Goal: Task Accomplishment & Management: Complete application form

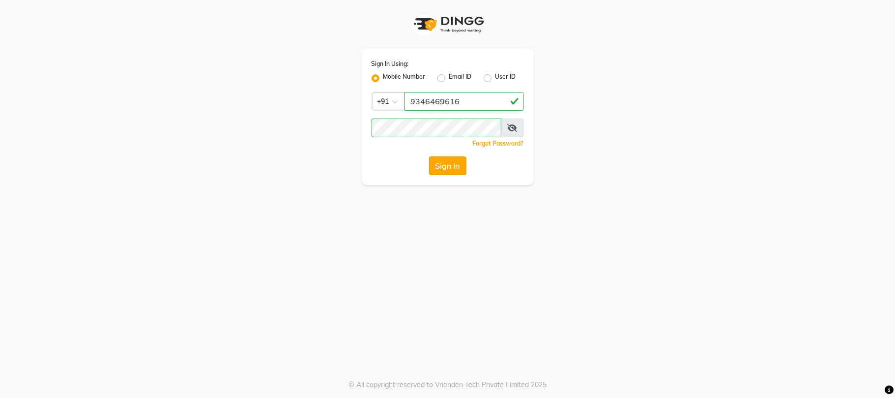
click at [447, 168] on button "Sign In" at bounding box center [447, 165] width 37 height 19
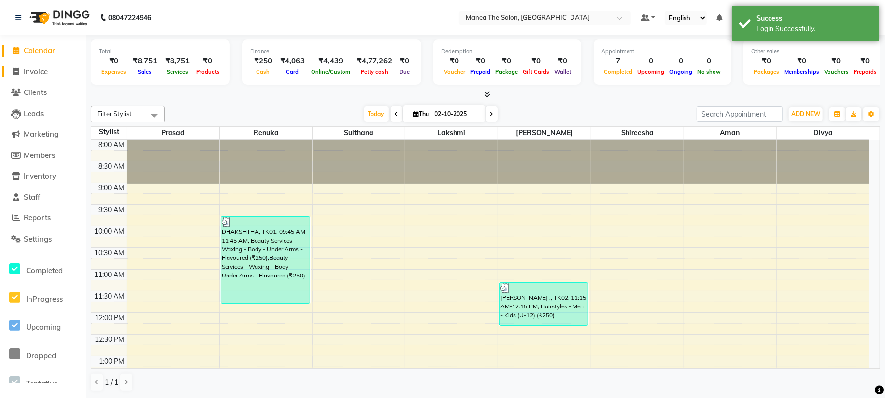
click at [34, 73] on span "Invoice" at bounding box center [36, 71] width 24 height 9
select select "7351"
select select "service"
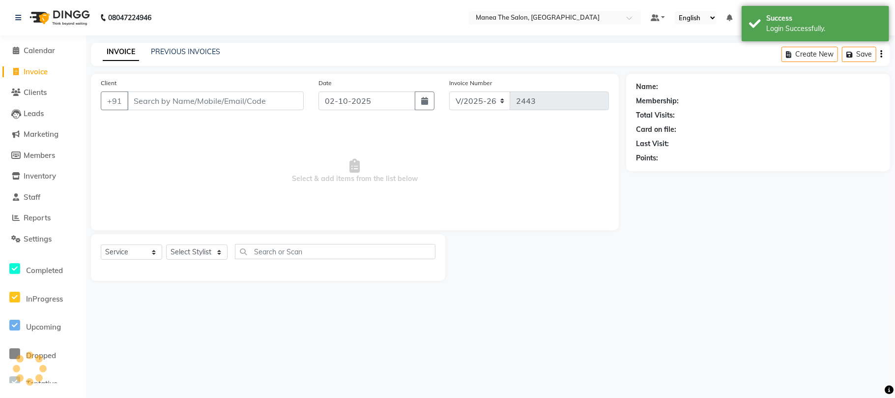
click at [173, 105] on input "Client" at bounding box center [215, 100] width 176 height 19
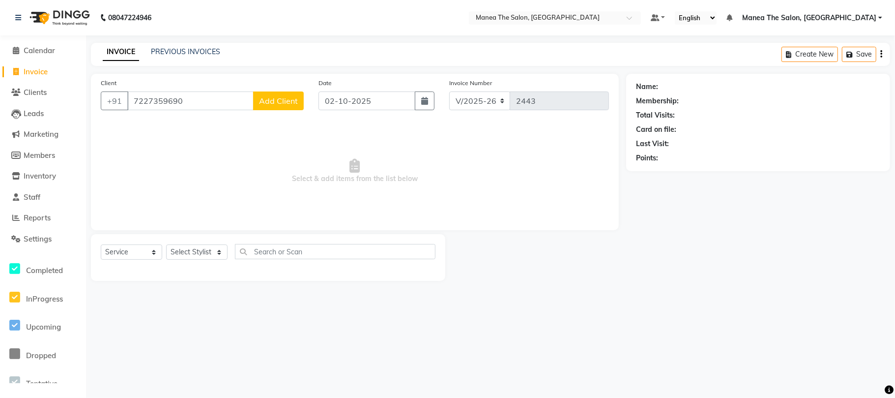
type input "7227359690"
click at [288, 97] on span "Add Client" at bounding box center [278, 101] width 39 height 10
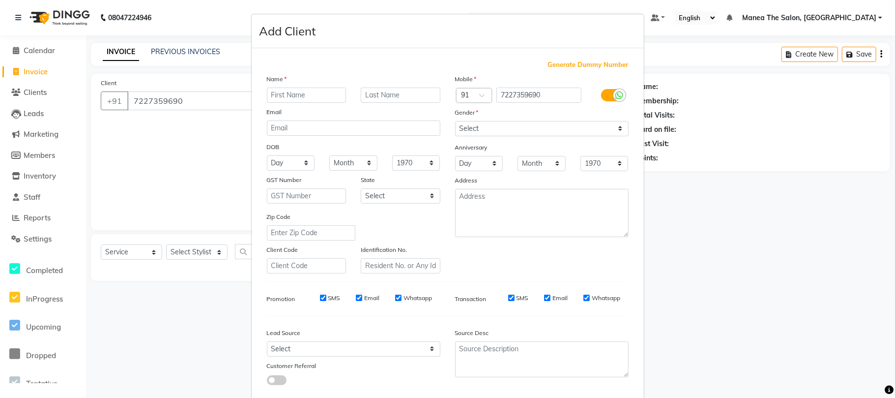
click at [312, 95] on input "text" at bounding box center [307, 95] width 80 height 15
type input "."
click at [496, 132] on select "Select [DEMOGRAPHIC_DATA] [DEMOGRAPHIC_DATA] Other Prefer Not To Say" at bounding box center [542, 128] width 174 height 15
select select "[DEMOGRAPHIC_DATA]"
click at [455, 121] on select "Select [DEMOGRAPHIC_DATA] [DEMOGRAPHIC_DATA] Other Prefer Not To Say" at bounding box center [542, 128] width 174 height 15
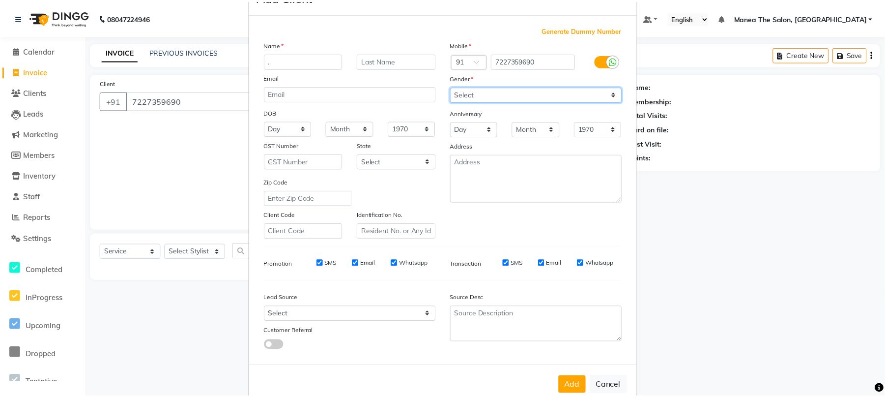
scroll to position [54, 0]
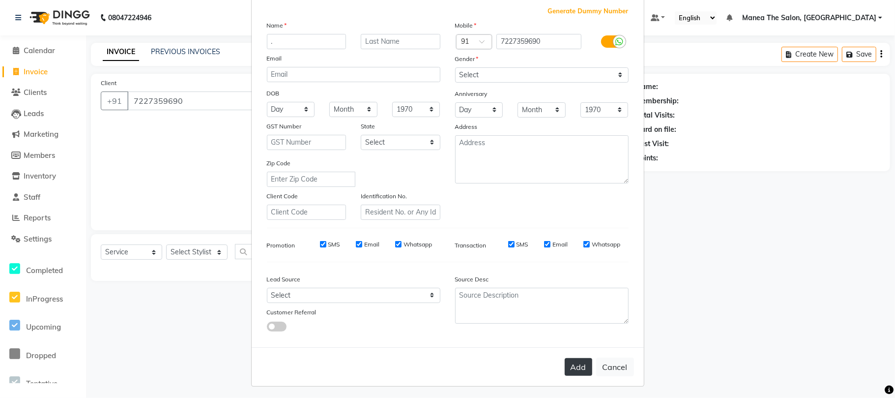
click at [570, 366] on button "Add" at bounding box center [579, 367] width 28 height 18
select select
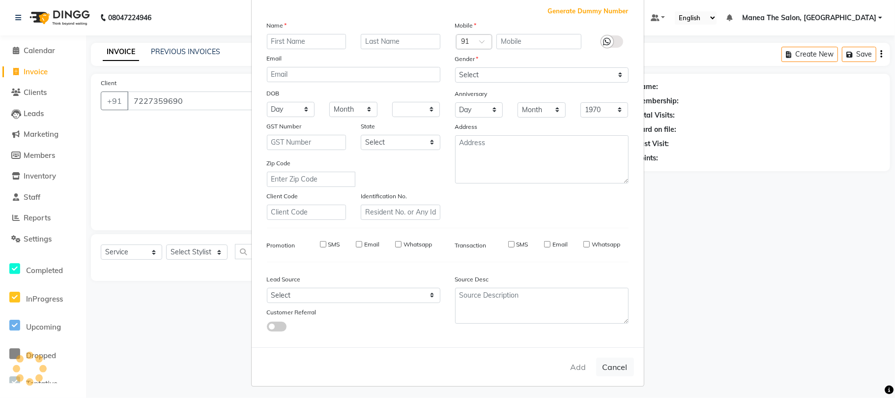
select select
checkbox input "false"
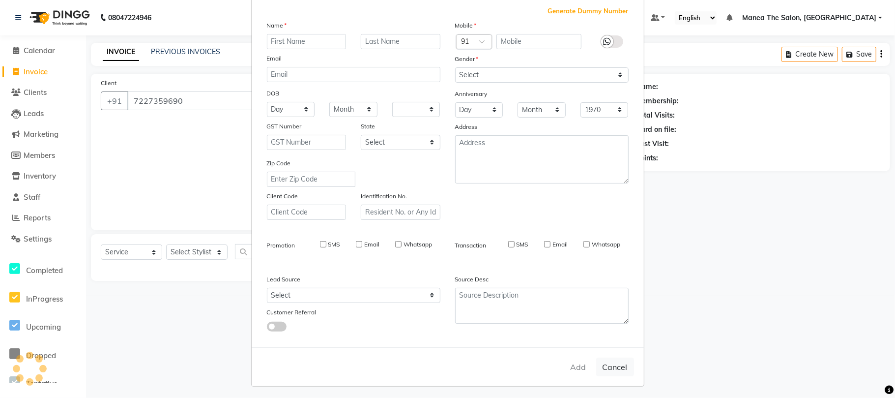
checkbox input "false"
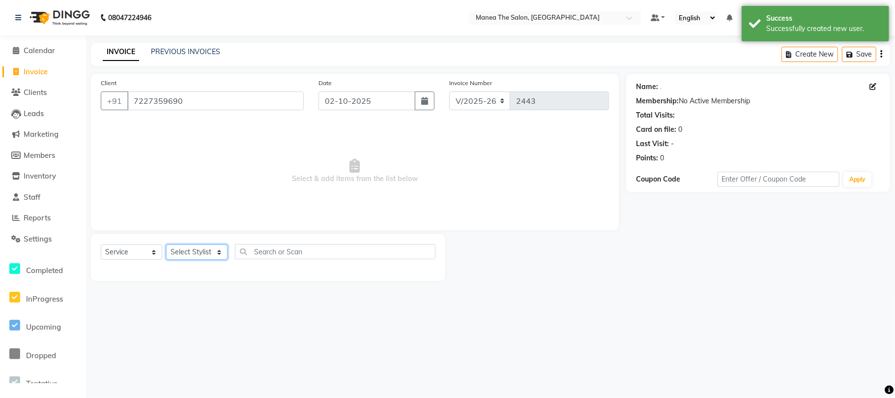
click at [193, 251] on select "Select Stylist [PERSON_NAME] Divya Lakshmi [PERSON_NAME] [PERSON_NAME]" at bounding box center [196, 251] width 61 height 15
select select "63577"
click at [166, 244] on select "Select Stylist [PERSON_NAME] Divya Lakshmi [PERSON_NAME] [PERSON_NAME]" at bounding box center [196, 251] width 61 height 15
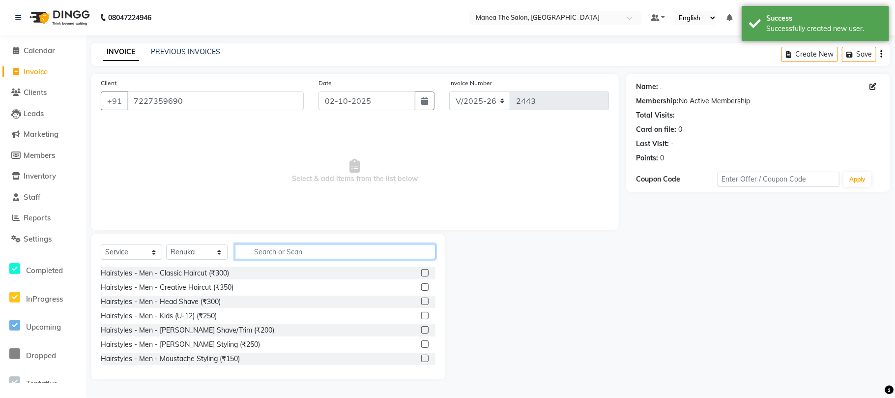
click at [270, 250] on input "text" at bounding box center [335, 251] width 201 height 15
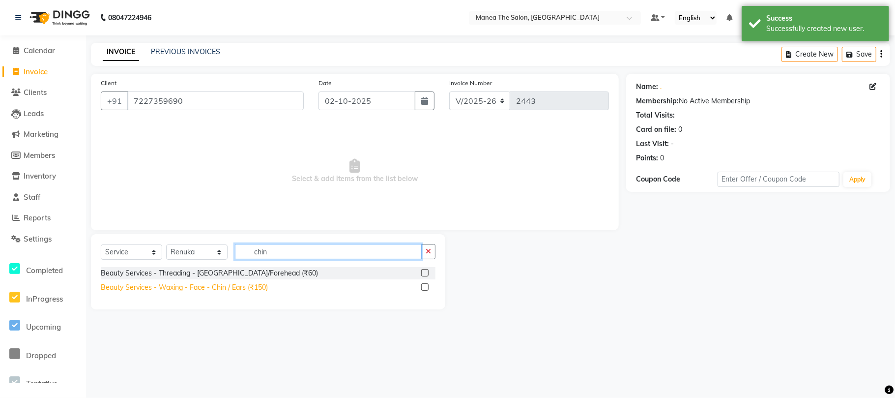
type input "chin"
click at [251, 290] on div "Beauty Services - Waxing - Face - Chin / Ears (₹150)" at bounding box center [184, 287] width 167 height 10
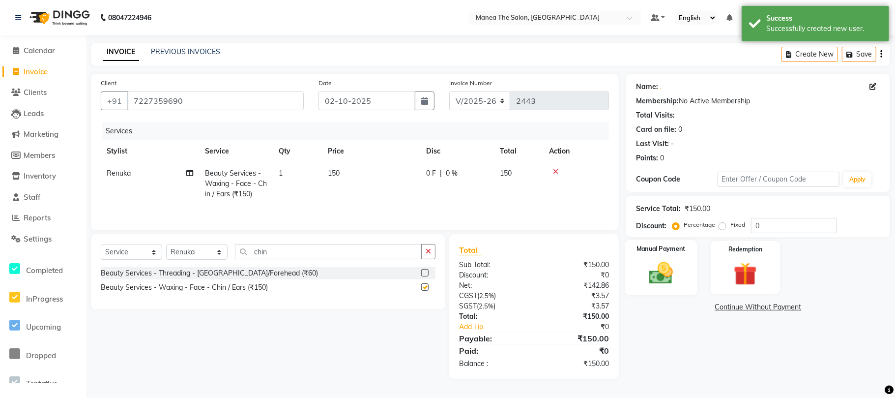
checkbox input "false"
click at [660, 268] on img at bounding box center [661, 273] width 39 height 28
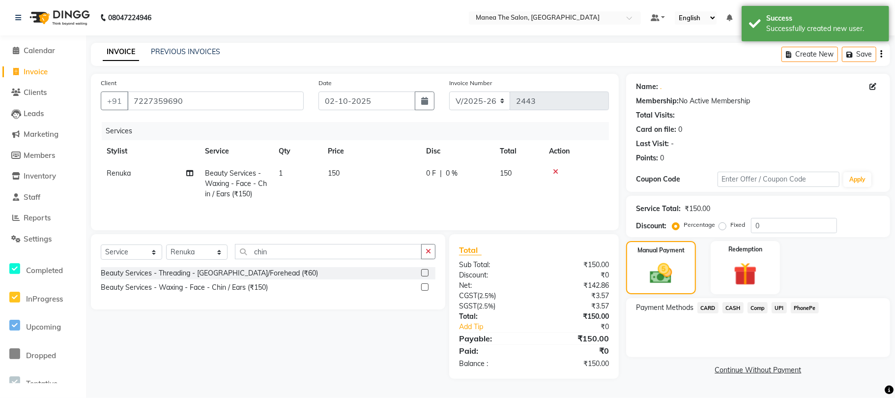
click at [777, 307] on span "UPI" at bounding box center [779, 307] width 15 height 11
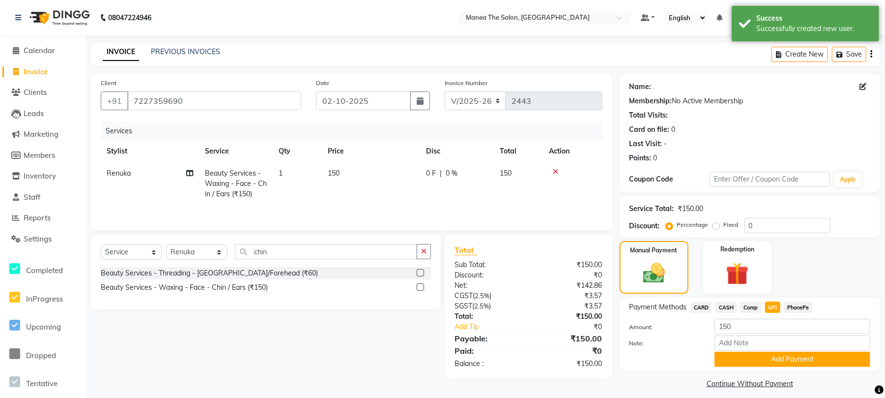
click at [726, 360] on button "Add Payment" at bounding box center [793, 358] width 156 height 15
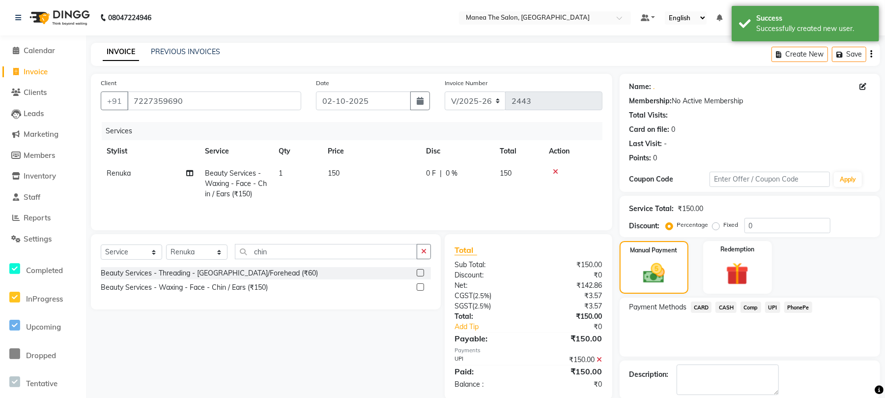
scroll to position [50, 0]
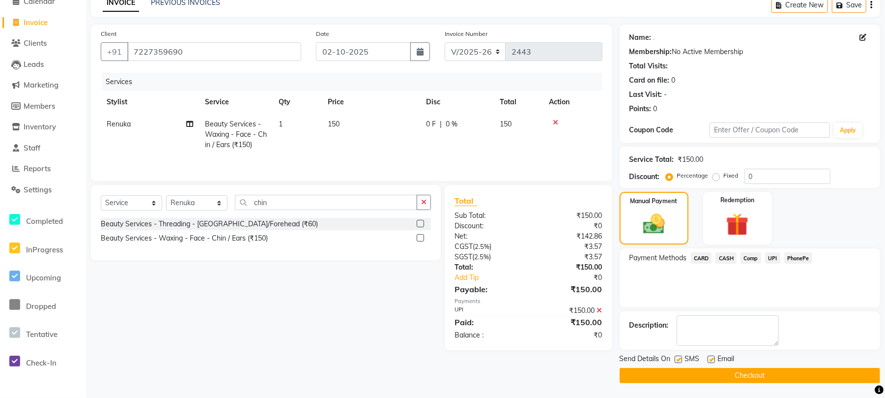
click at [683, 374] on button "Checkout" at bounding box center [750, 375] width 261 height 15
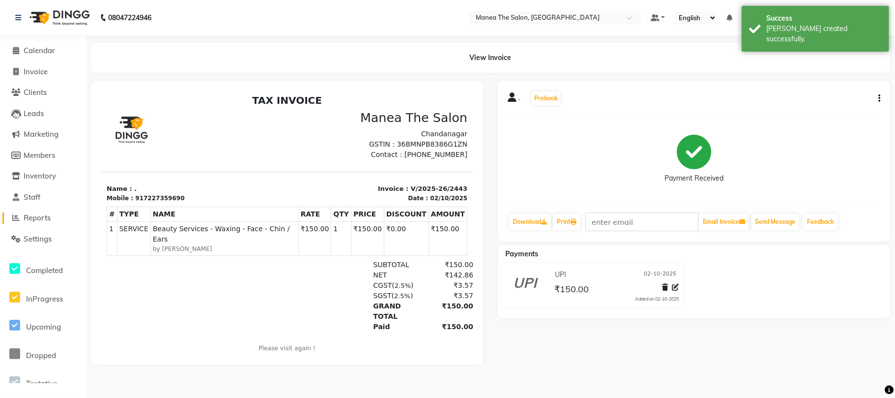
click at [38, 215] on span "Reports" at bounding box center [37, 217] width 27 height 9
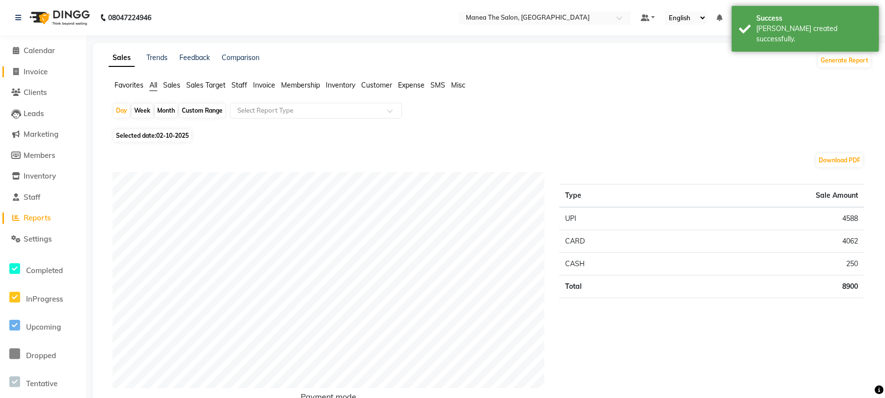
click at [39, 73] on span "Invoice" at bounding box center [36, 71] width 24 height 9
select select "service"
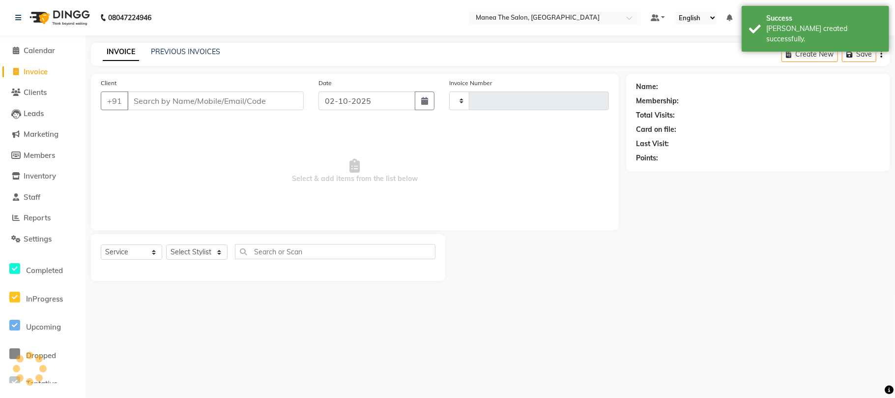
type input "2444"
select select "7351"
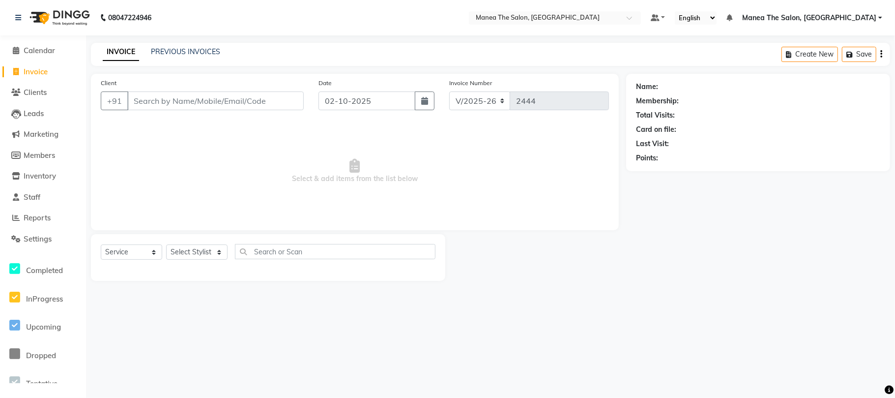
click at [162, 106] on input "Client" at bounding box center [215, 100] width 176 height 19
click at [211, 254] on select "Select Stylist [PERSON_NAME] Divya Lakshmi [PERSON_NAME] [PERSON_NAME]" at bounding box center [196, 251] width 61 height 15
select select "68191"
click at [166, 244] on select "Select Stylist [PERSON_NAME] Divya Lakshmi [PERSON_NAME] [PERSON_NAME]" at bounding box center [196, 251] width 61 height 15
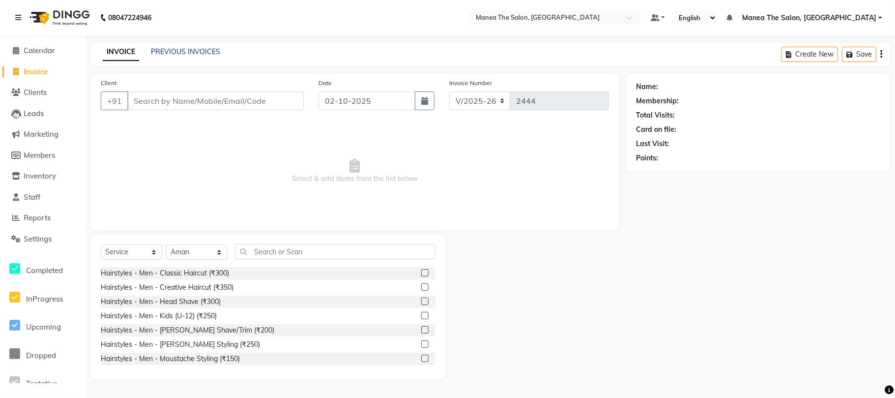
click at [421, 272] on label at bounding box center [424, 272] width 7 height 7
click at [421, 272] on input "checkbox" at bounding box center [424, 273] width 6 height 6
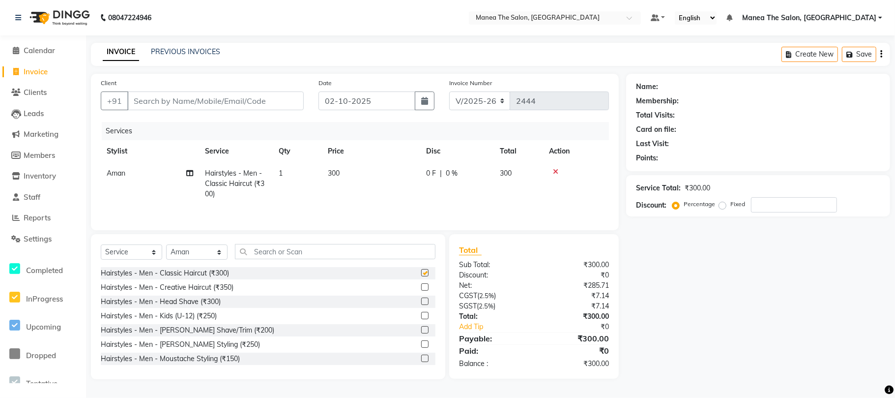
checkbox input "false"
click at [421, 328] on label at bounding box center [424, 329] width 7 height 7
click at [421, 328] on input "checkbox" at bounding box center [424, 330] width 6 height 6
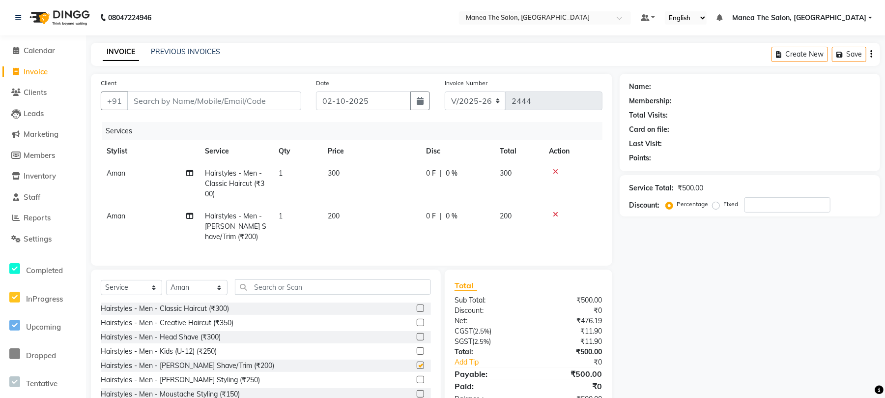
checkbox input "false"
click at [326, 294] on input "text" at bounding box center [333, 286] width 196 height 15
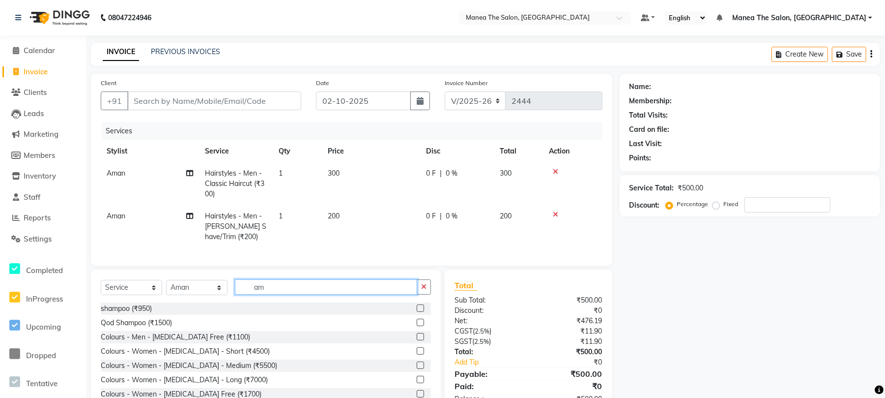
type input "a"
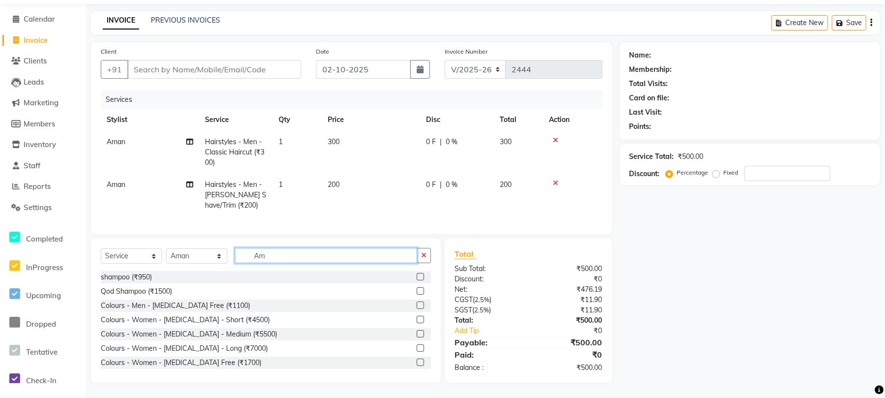
type input "Am"
click at [417, 305] on label at bounding box center [420, 304] width 7 height 7
click at [417, 305] on input "checkbox" at bounding box center [420, 305] width 6 height 6
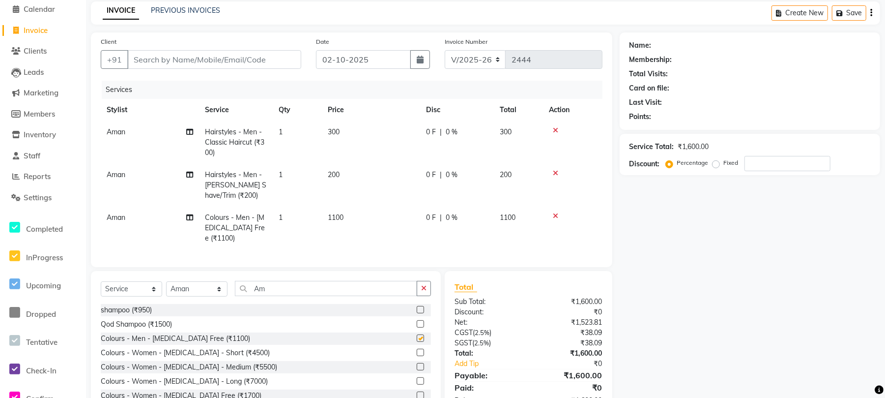
checkbox input "false"
click at [300, 295] on input "Am" at bounding box center [326, 288] width 182 height 15
type input "A"
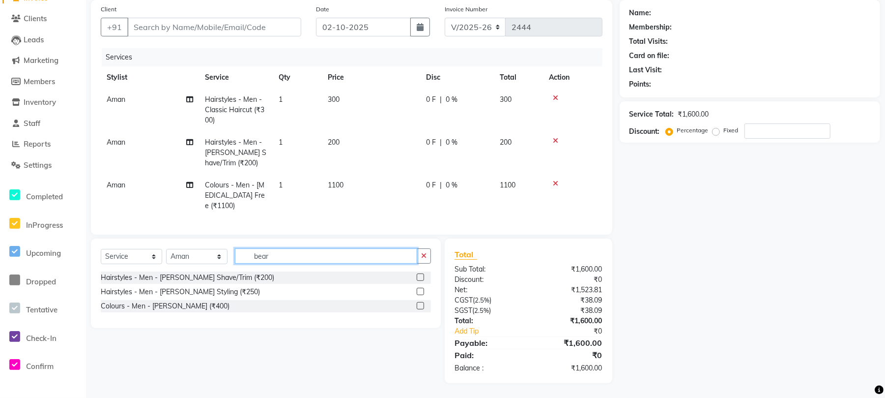
scroll to position [0, 0]
type input "bear"
click at [421, 306] on label at bounding box center [420, 305] width 7 height 7
click at [421, 306] on input "checkbox" at bounding box center [420, 306] width 6 height 6
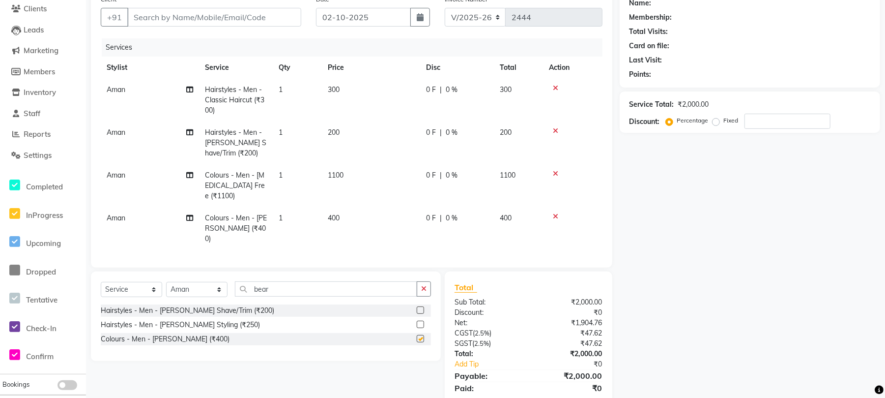
checkbox input "false"
click at [795, 120] on input "number" at bounding box center [788, 121] width 86 height 15
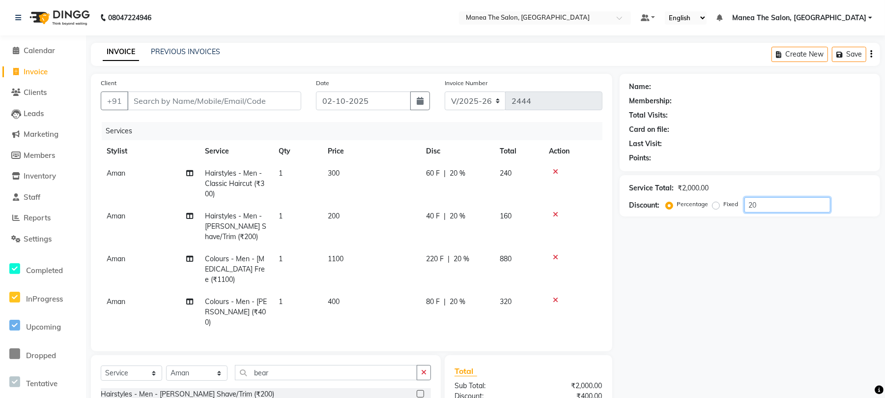
type input "20"
click at [149, 97] on input "Client" at bounding box center [214, 100] width 174 height 19
type input "9"
type input "0"
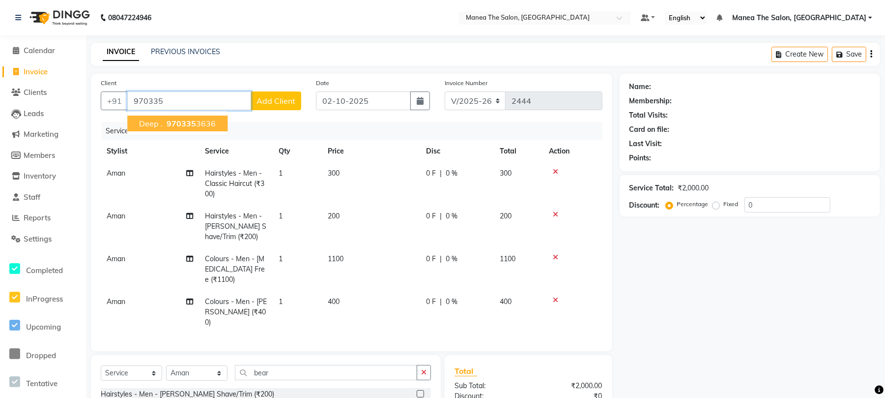
click at [173, 124] on span "970335" at bounding box center [181, 123] width 29 height 10
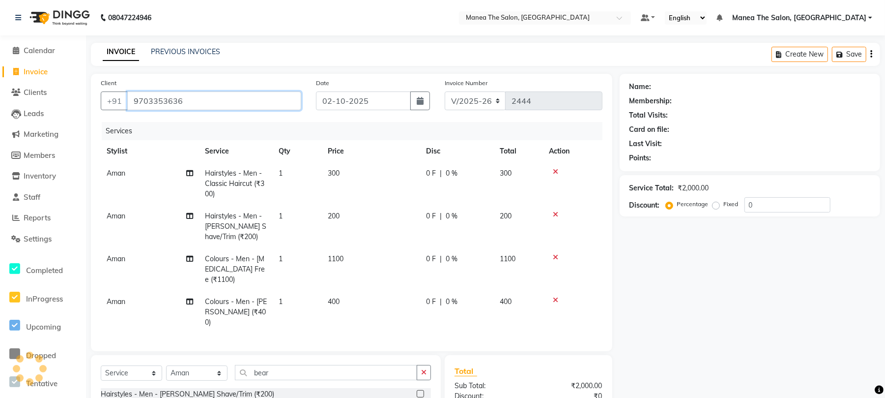
type input "9703353636"
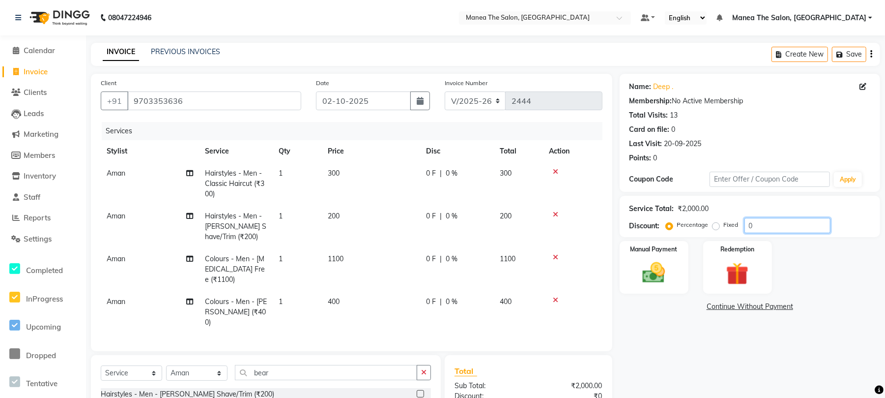
click at [776, 231] on input "0" at bounding box center [788, 225] width 86 height 15
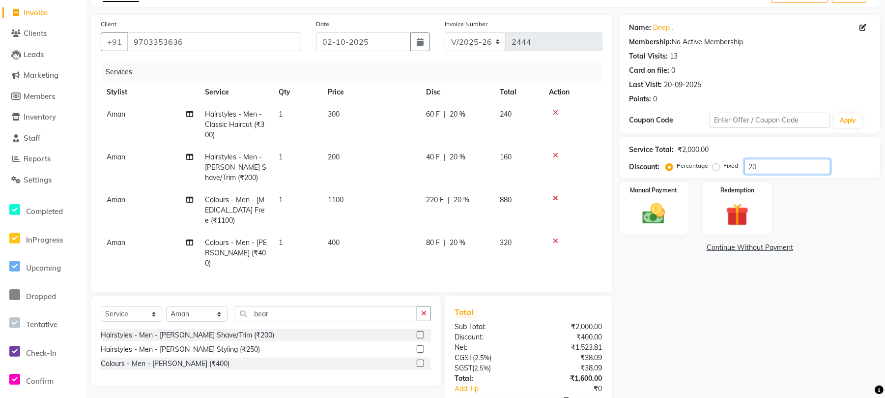
scroll to position [116, 0]
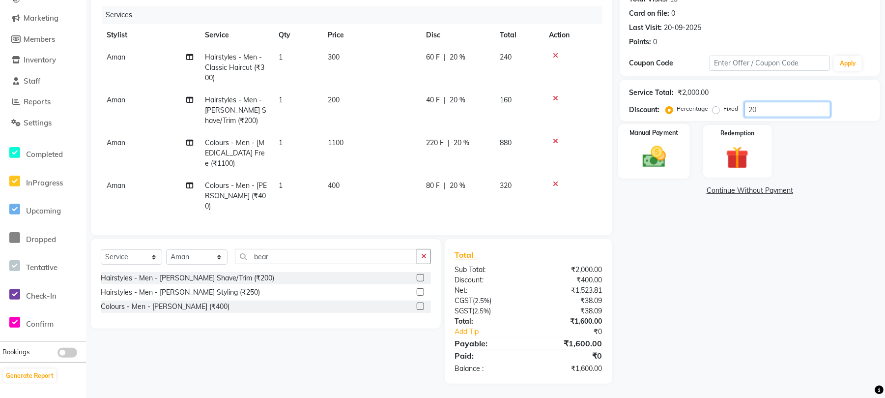
type input "20"
click at [677, 168] on div "Manual Payment" at bounding box center [654, 151] width 72 height 55
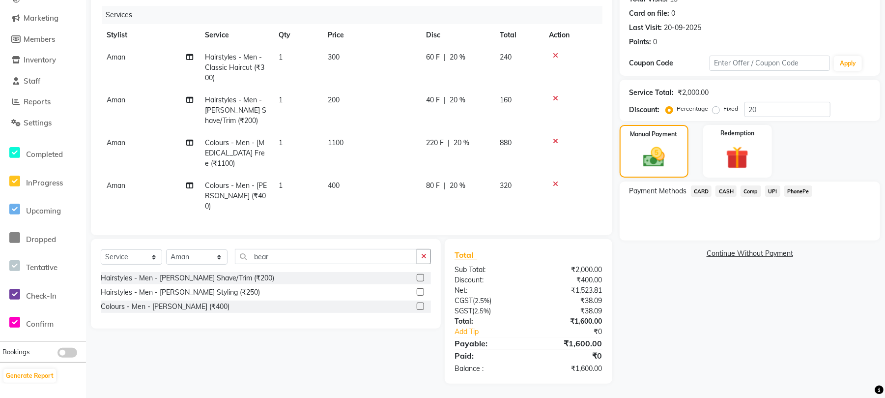
click at [773, 189] on span "UPI" at bounding box center [772, 190] width 15 height 11
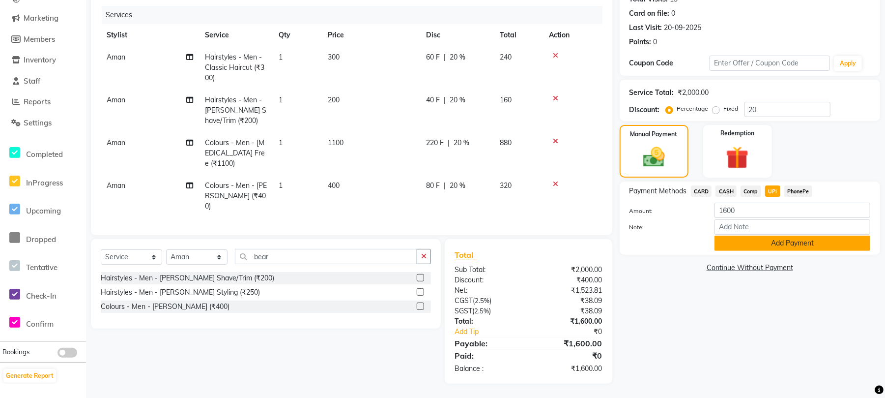
click at [758, 248] on button "Add Payment" at bounding box center [793, 242] width 156 height 15
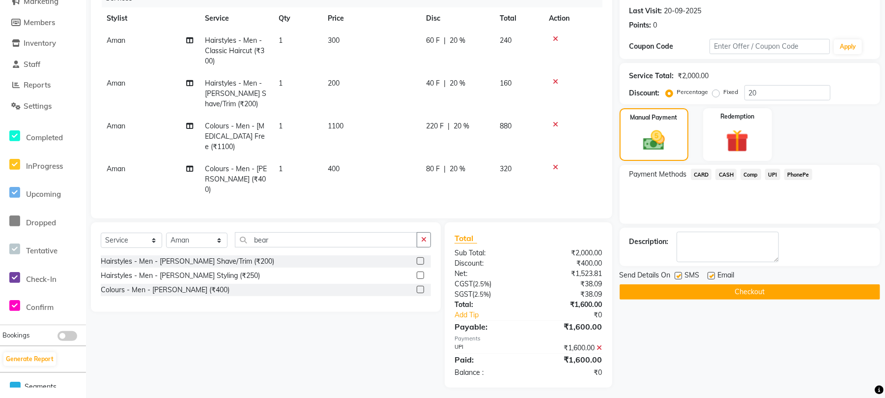
scroll to position [137, 0]
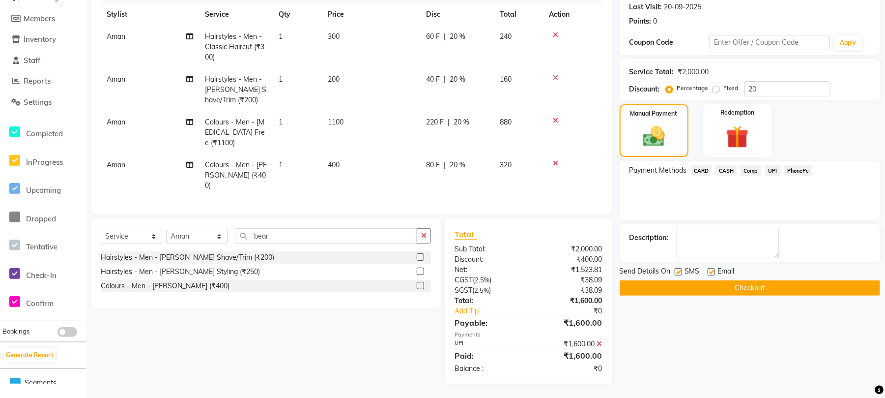
click at [708, 283] on button "Checkout" at bounding box center [750, 287] width 261 height 15
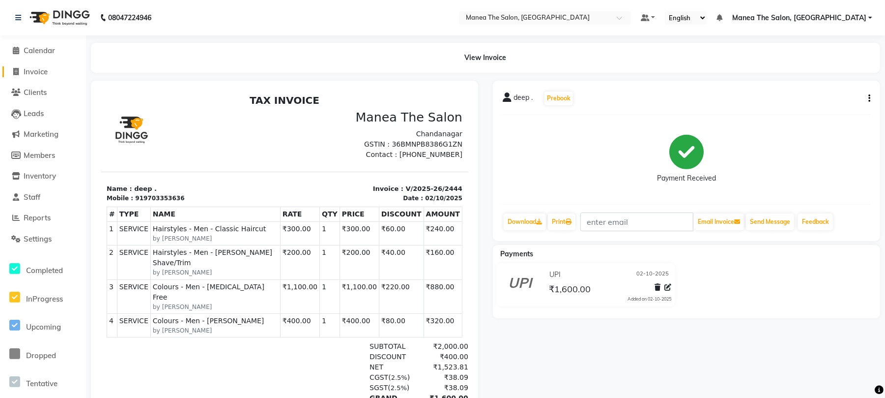
click at [46, 71] on span "Invoice" at bounding box center [36, 71] width 24 height 9
select select "service"
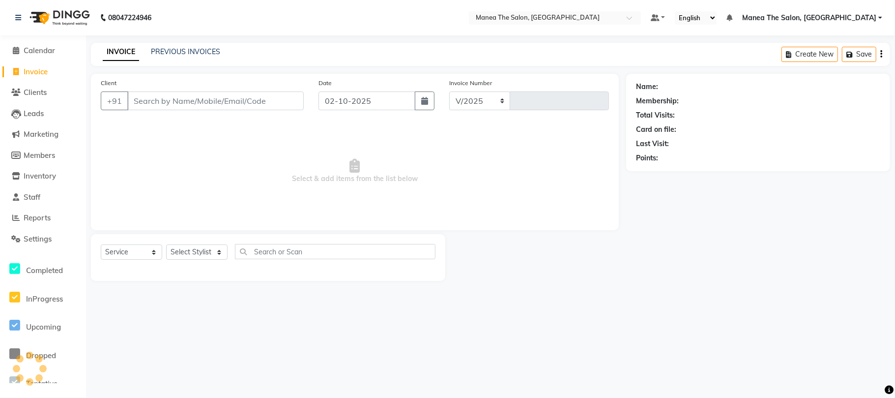
select select "7351"
type input "2445"
click at [51, 215] on span "Reports" at bounding box center [37, 217] width 27 height 9
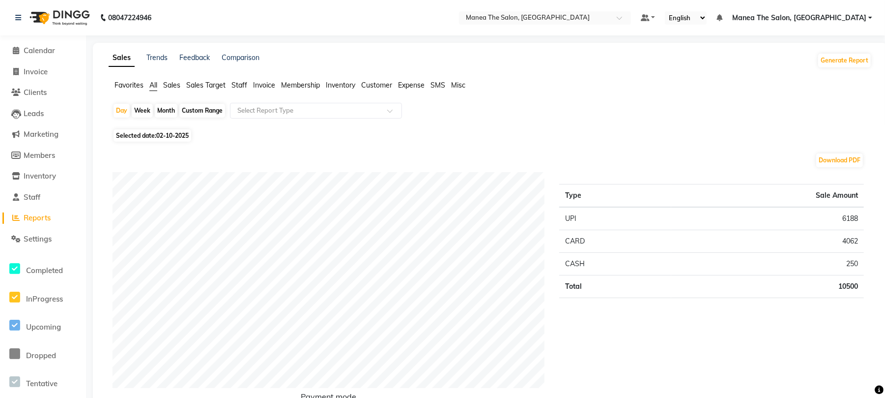
click at [170, 110] on div "Month" at bounding box center [166, 111] width 23 height 14
select select "10"
select select "2025"
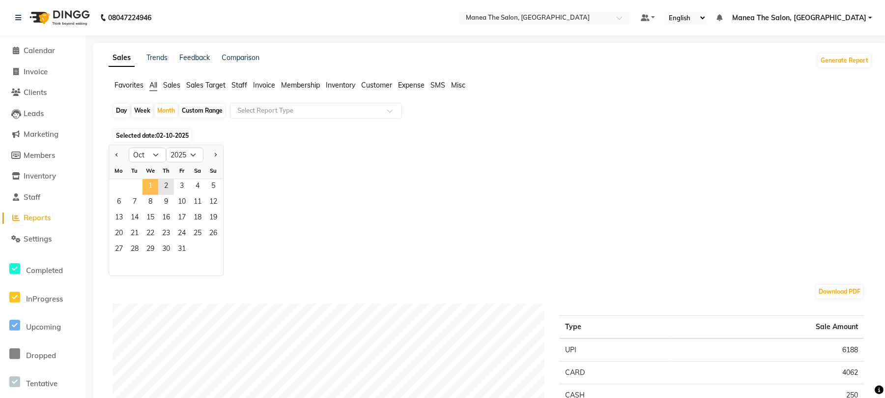
click at [146, 180] on span "1" at bounding box center [151, 187] width 16 height 16
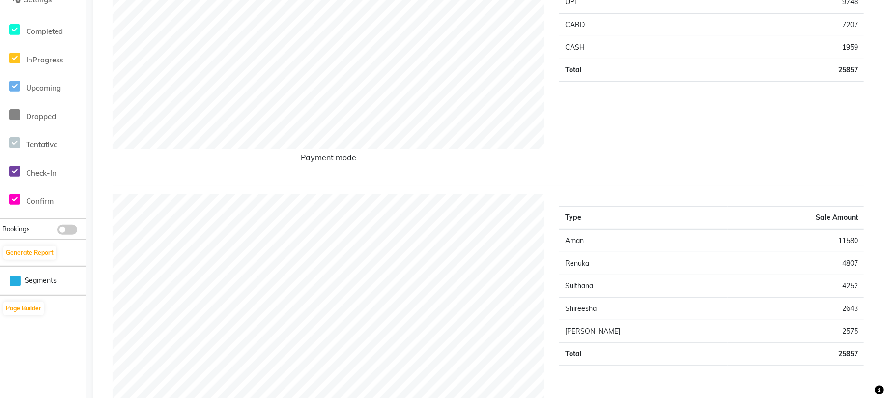
scroll to position [262, 0]
